Goal: Task Accomplishment & Management: Use online tool/utility

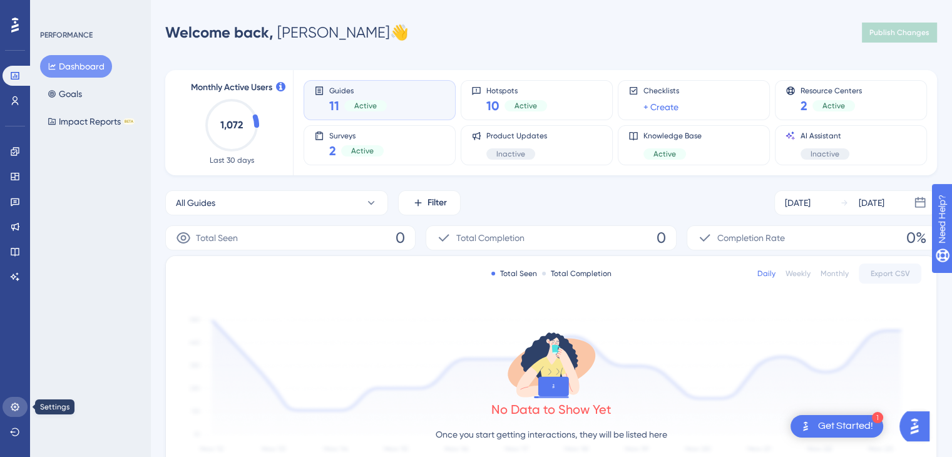
click at [14, 405] on icon at bounding box center [15, 407] width 10 height 10
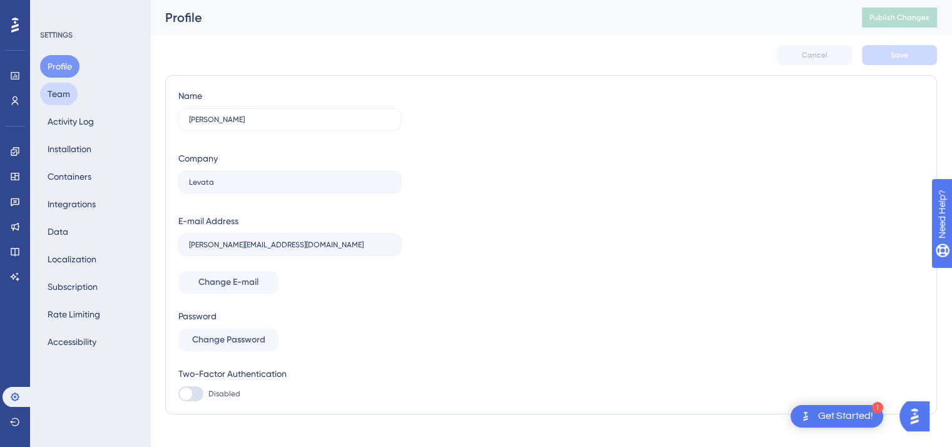
click at [58, 90] on button "Team" at bounding box center [59, 94] width 38 height 23
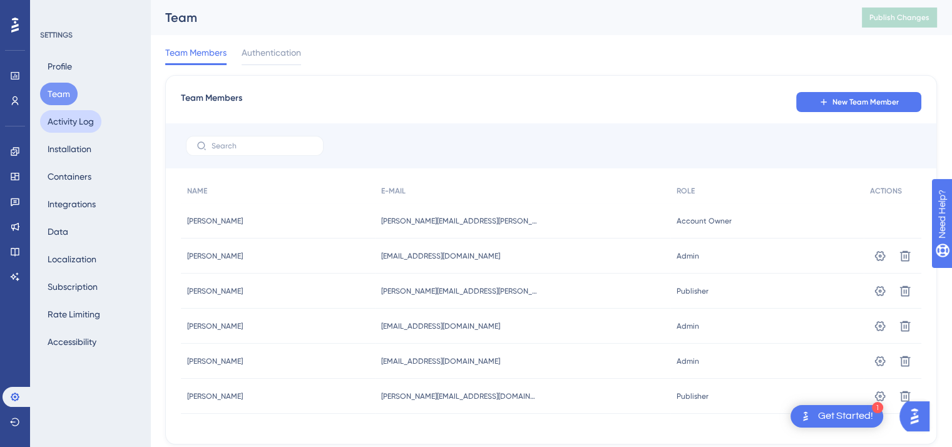
click at [72, 123] on button "Activity Log" at bounding box center [70, 121] width 61 height 23
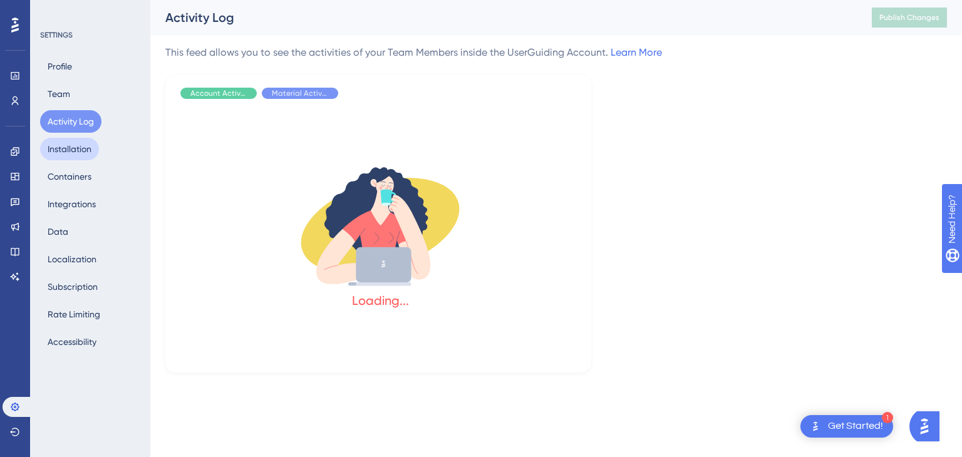
click at [68, 153] on button "Installation" at bounding box center [69, 149] width 59 height 23
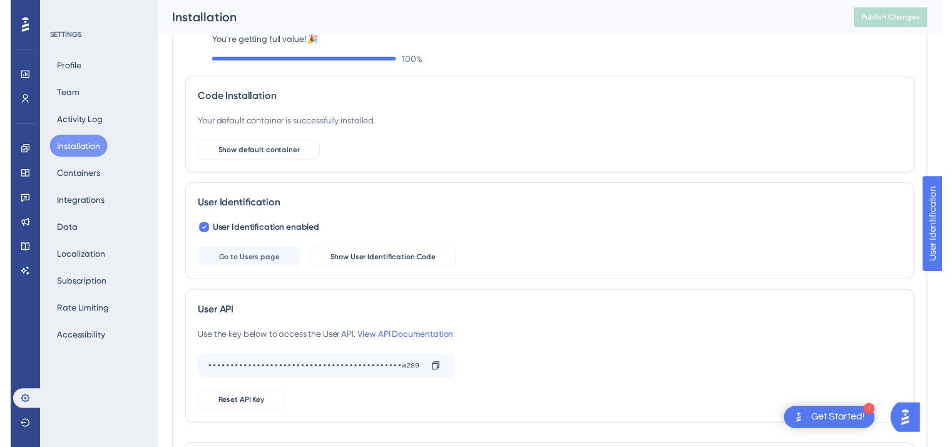
scroll to position [14, 0]
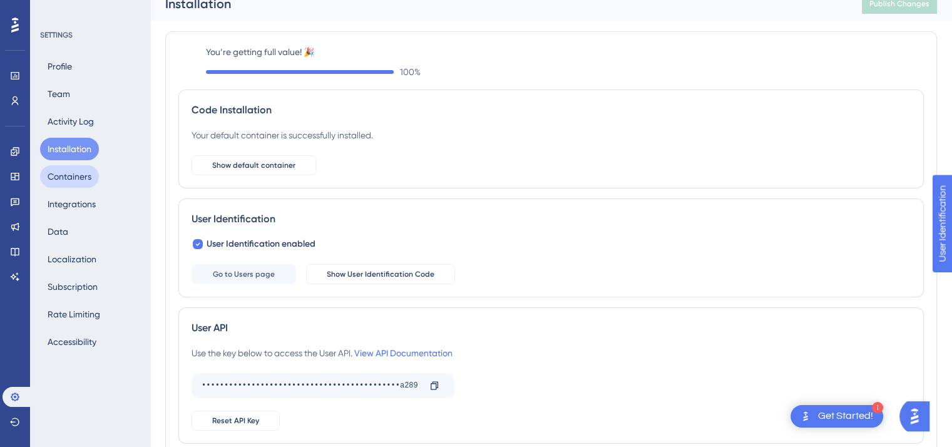
click at [76, 176] on button "Containers" at bounding box center [69, 176] width 59 height 23
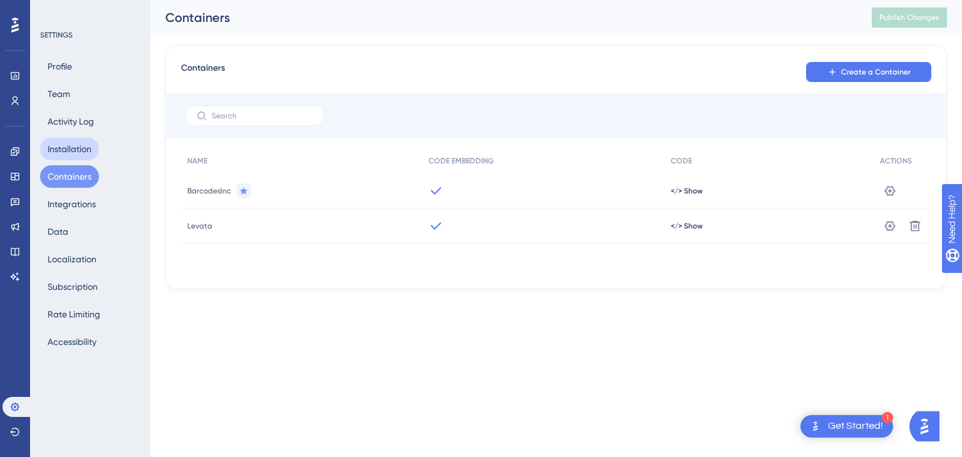
click at [70, 152] on button "Installation" at bounding box center [69, 149] width 59 height 23
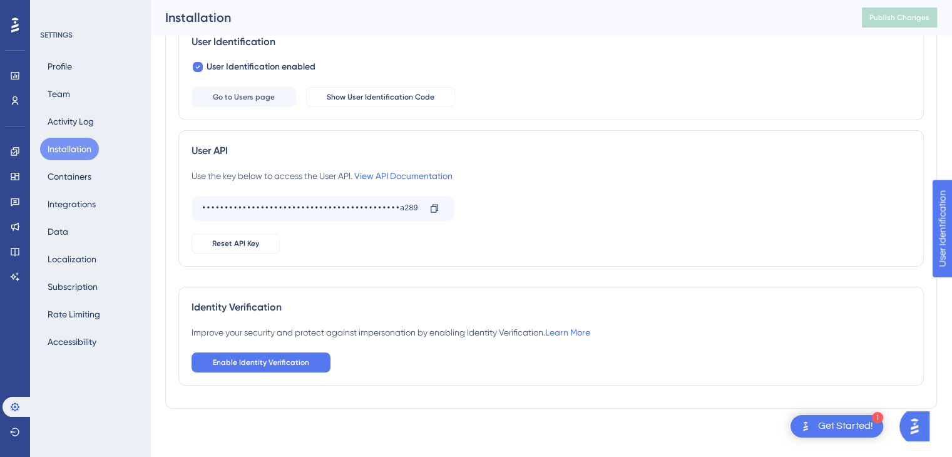
scroll to position [202, 0]
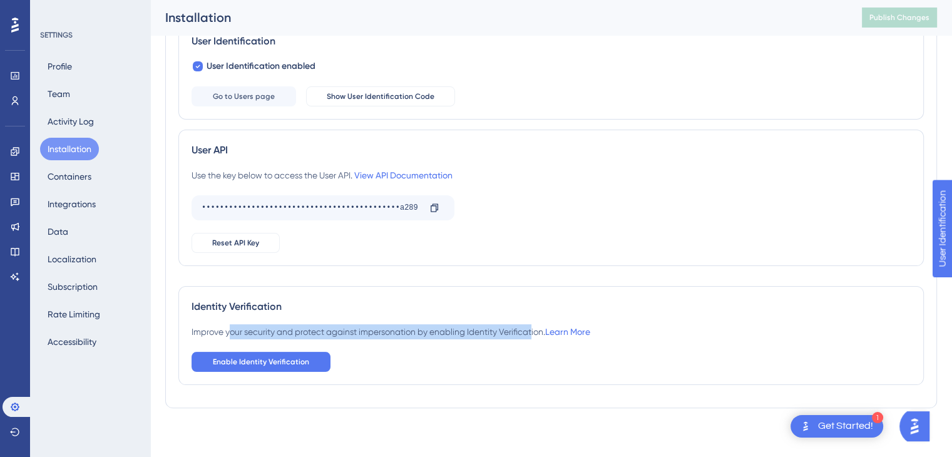
drag, startPoint x: 280, startPoint y: 339, endPoint x: 536, endPoint y: 327, distance: 255.7
click at [536, 327] on div "Improve your security and protect against impersonation by enabling Identity Ve…" at bounding box center [391, 331] width 399 height 15
click at [85, 181] on button "Containers" at bounding box center [69, 176] width 59 height 23
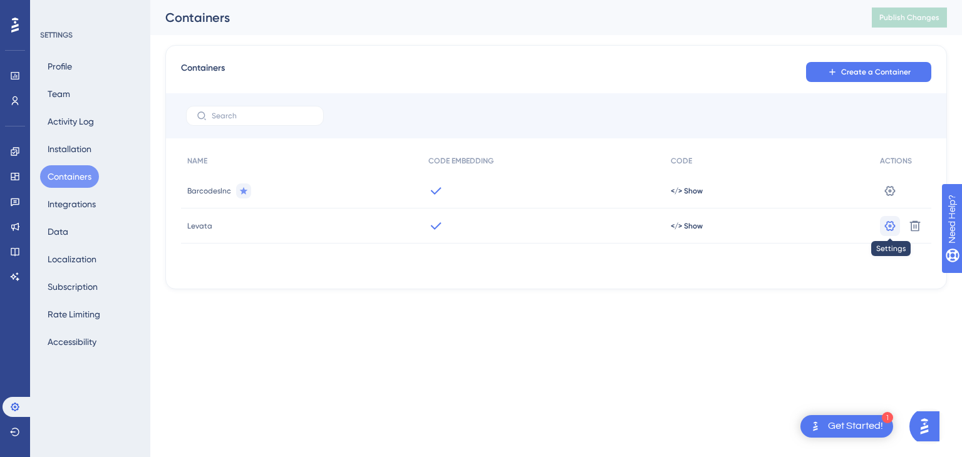
click at [888, 197] on icon at bounding box center [889, 191] width 13 height 13
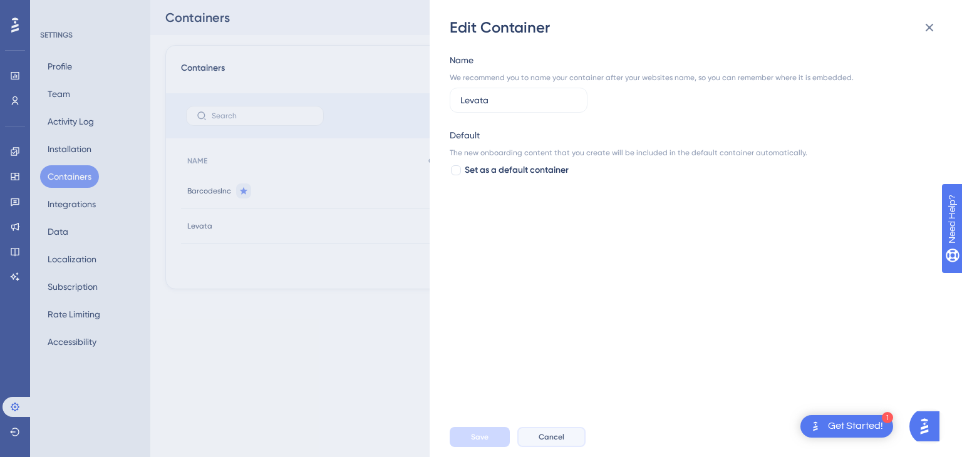
click at [553, 437] on span "Cancel" at bounding box center [551, 437] width 26 height 10
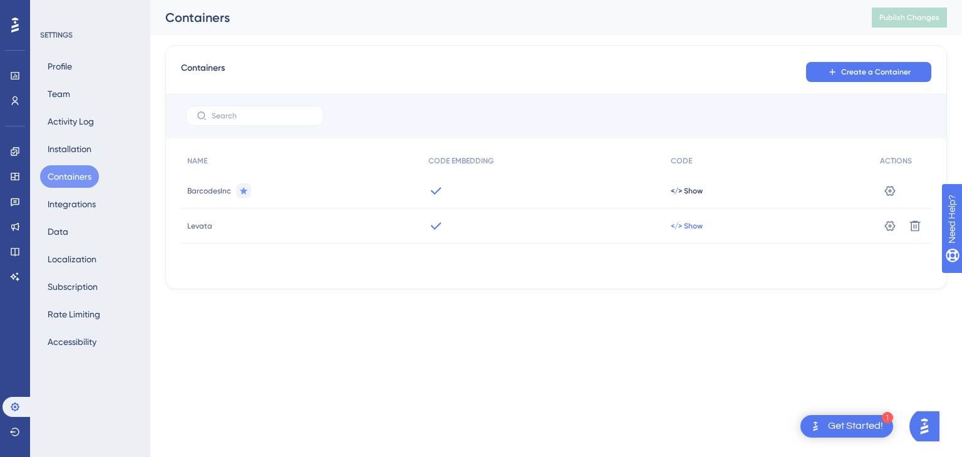
click at [684, 196] on span "</> Show" at bounding box center [686, 191] width 32 height 10
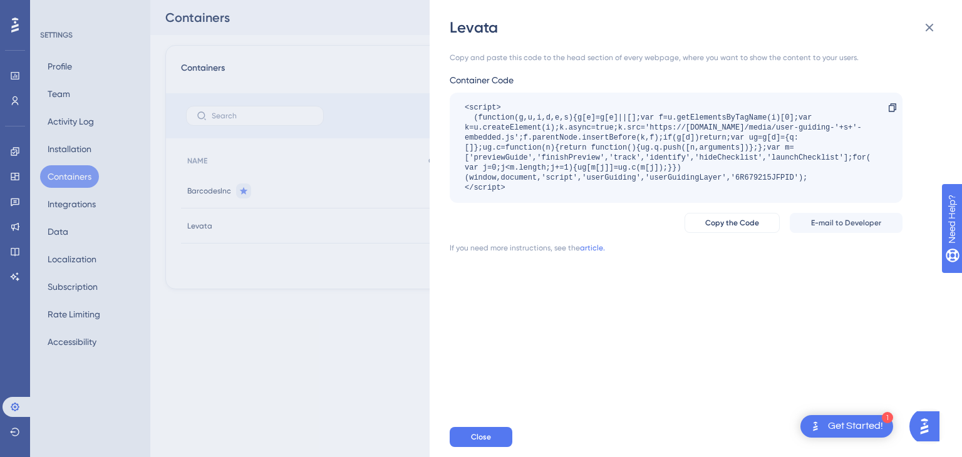
click at [353, 336] on div "Levata Copy and paste this code to the head section of every webpage, where you…" at bounding box center [481, 228] width 962 height 457
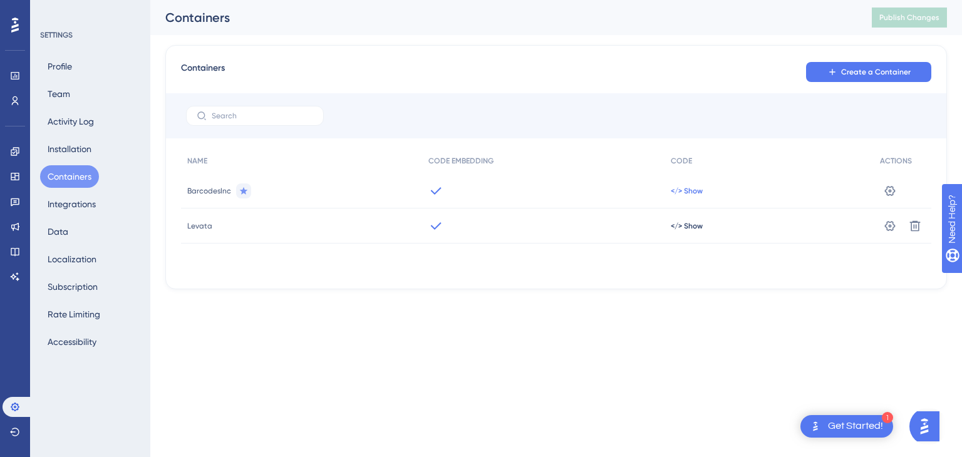
click at [678, 192] on span "</> Show" at bounding box center [686, 191] width 32 height 10
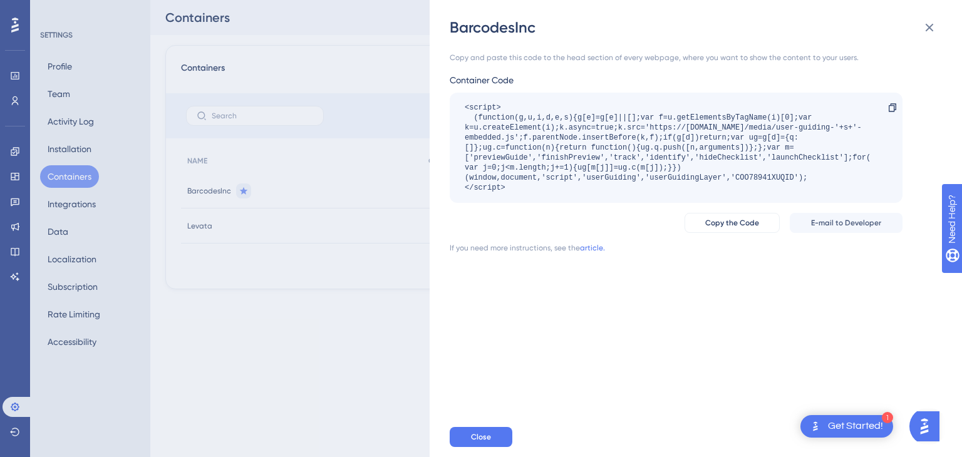
drag, startPoint x: 510, startPoint y: 186, endPoint x: 456, endPoint y: 108, distance: 94.8
click at [456, 108] on div "<script> (function(g,u,i,d,e,s){g[e]=g[e]||[];var f=u.getElementsByTagName(i)[0…" at bounding box center [675, 148] width 453 height 110
copy div "<script> (function(g,u,i,d,e,s){g[e]=g[e]||[];var f=u.getElementsByTagName(i)[0…"
click at [334, 321] on div "BarcodesInc Copy and paste this code to the head section of every webpage, wher…" at bounding box center [481, 228] width 962 height 457
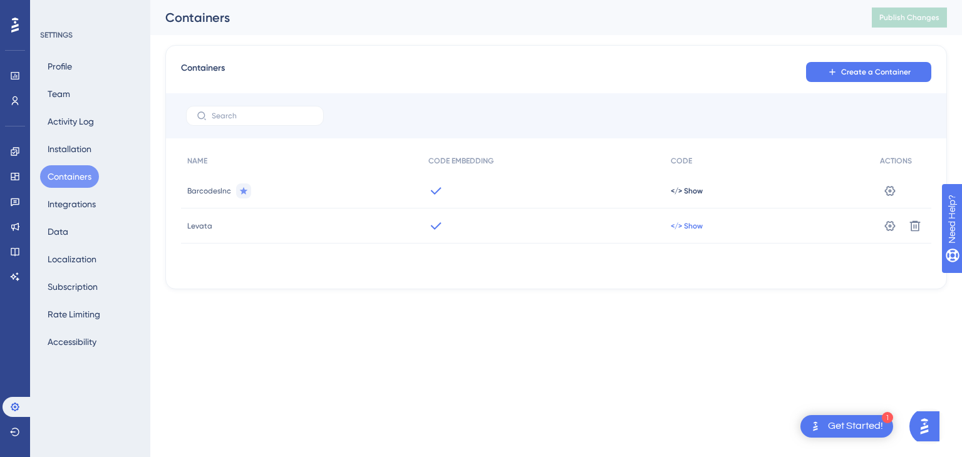
click at [682, 196] on span "</> Show" at bounding box center [686, 191] width 32 height 10
